Goal: Check status: Check status

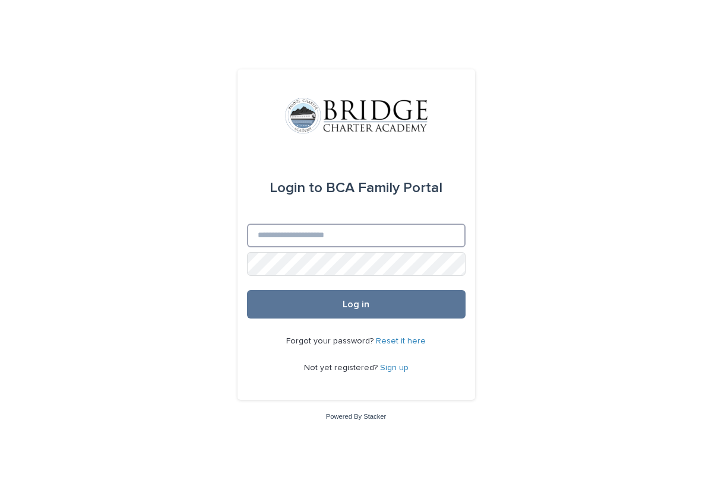
type input "**********"
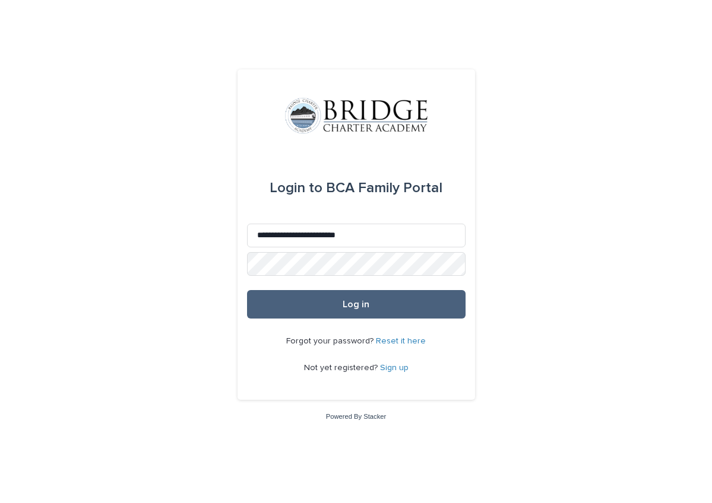
click at [351, 305] on span "Log in" at bounding box center [355, 304] width 27 height 9
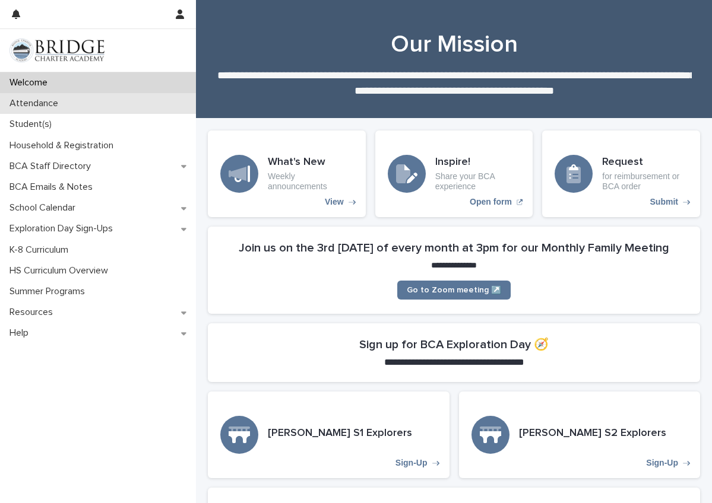
click at [76, 105] on div "Attendance" at bounding box center [98, 103] width 196 height 21
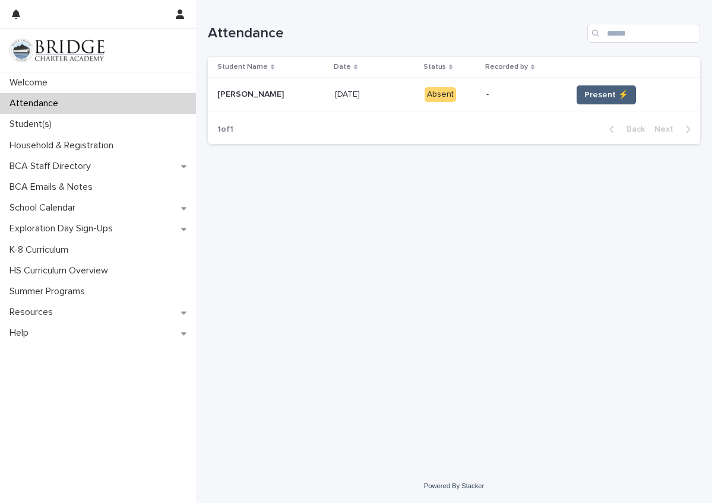
click at [591, 98] on span "Present ⚡" at bounding box center [606, 95] width 44 height 12
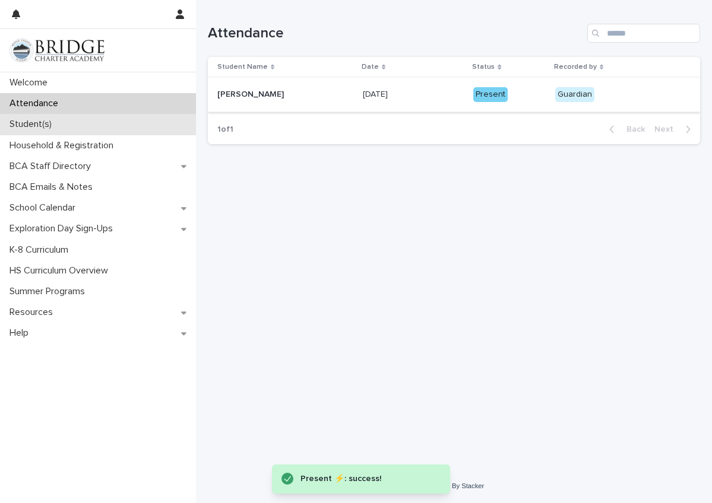
click at [41, 123] on p "Student(s)" at bounding box center [33, 124] width 56 height 11
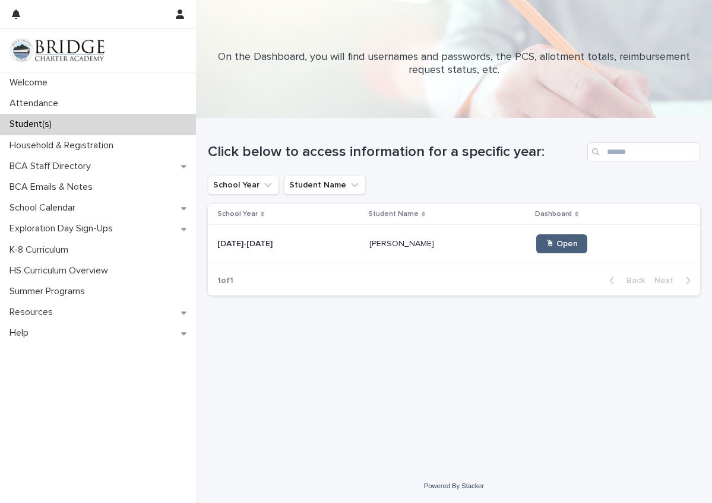
click at [551, 243] on span "🖱 Open" at bounding box center [561, 244] width 32 height 8
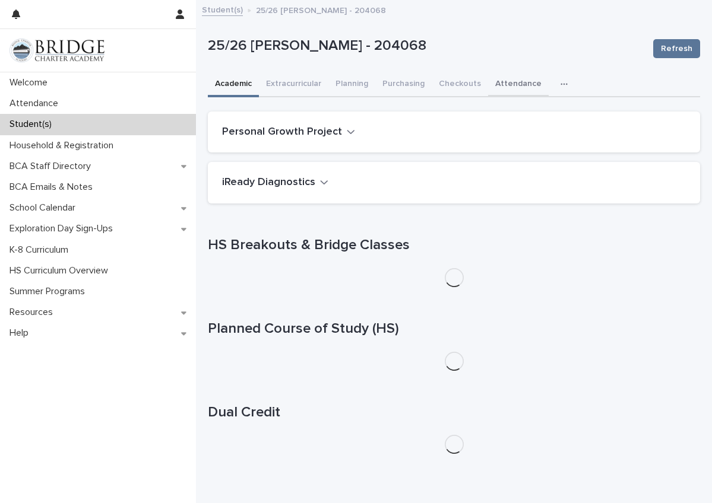
click at [510, 81] on button "Attendance" at bounding box center [518, 84] width 61 height 25
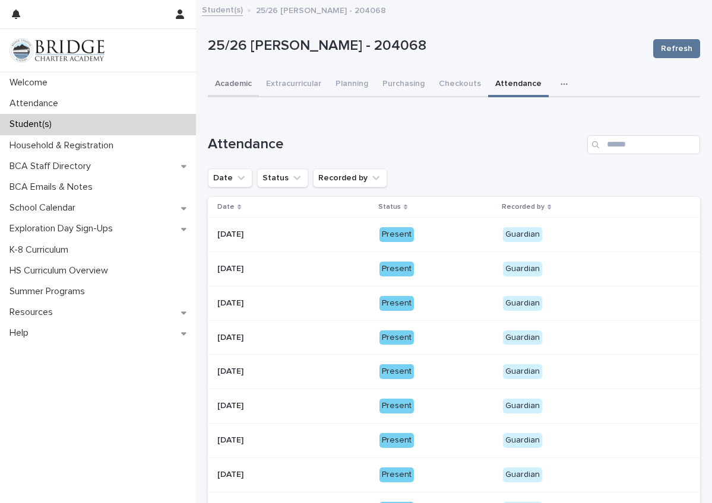
click at [226, 84] on button "Academic" at bounding box center [233, 84] width 51 height 25
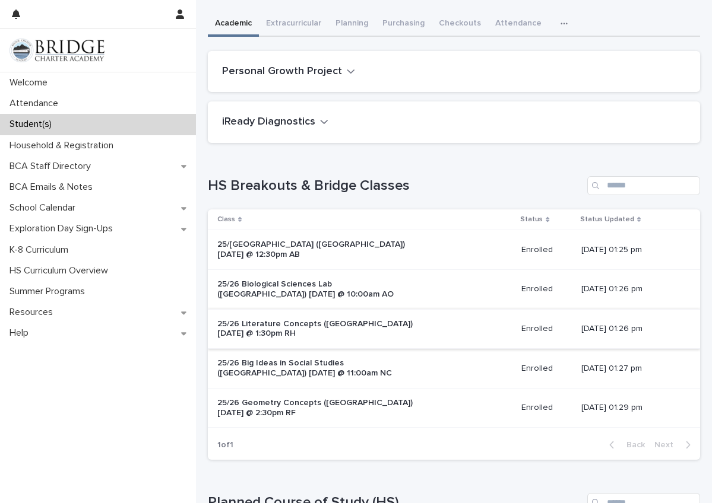
scroll to position [69, 0]
